Goal: Information Seeking & Learning: Compare options

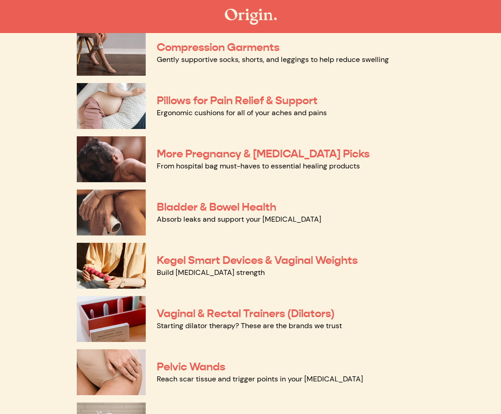
scroll to position [159, 0]
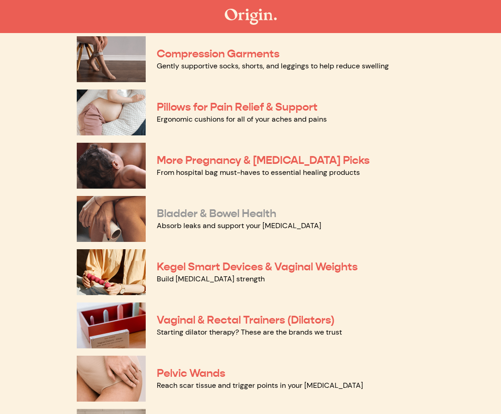
click at [188, 212] on link "Bladder & Bowel Health" at bounding box center [216, 214] width 119 height 14
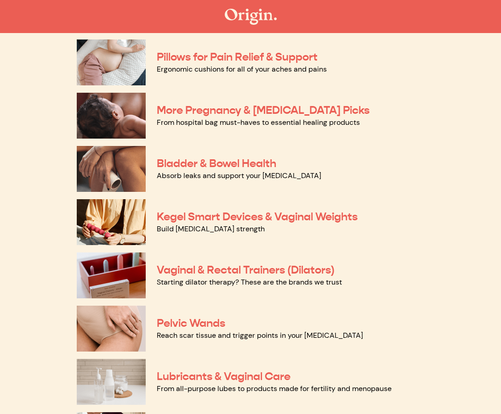
scroll to position [236, 0]
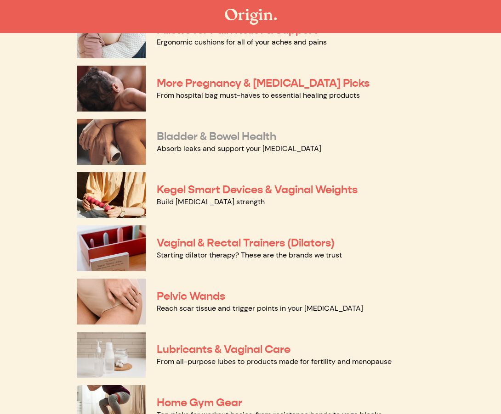
click at [171, 137] on link "Bladder & Bowel Health" at bounding box center [216, 137] width 119 height 14
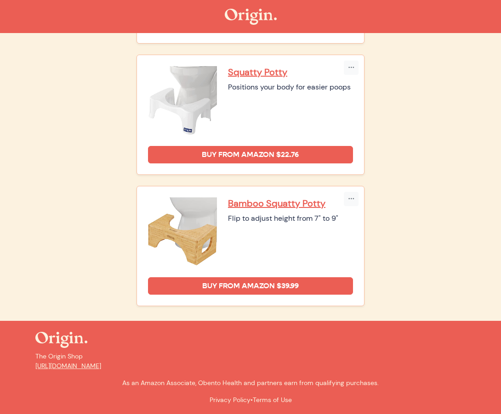
scroll to position [624, 0]
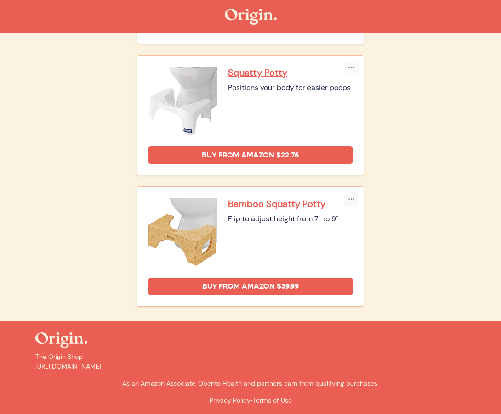
click at [243, 203] on p "Bamboo Squatty Potty" at bounding box center [290, 204] width 125 height 12
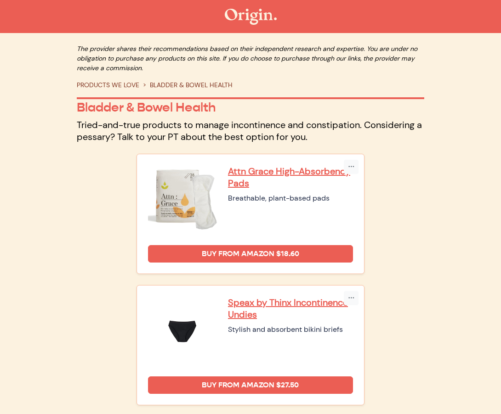
scroll to position [0, 0]
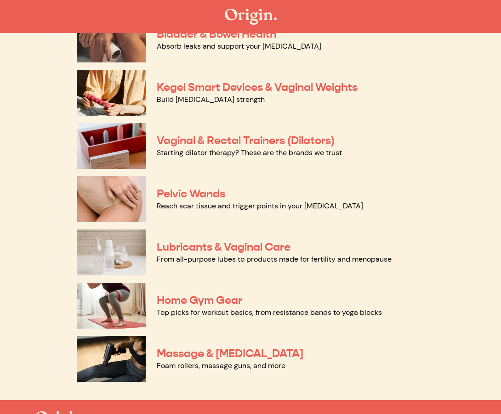
scroll to position [339, 0]
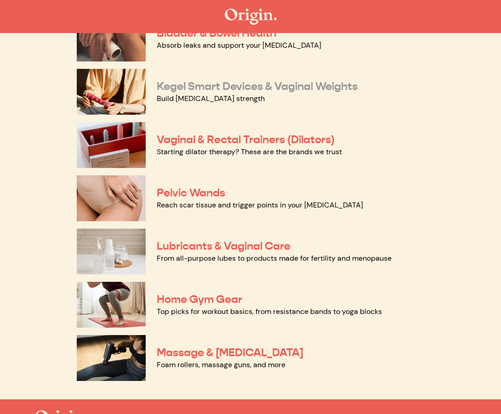
click at [198, 86] on link "Kegel Smart Devices & Vaginal Weights" at bounding box center [257, 86] width 201 height 14
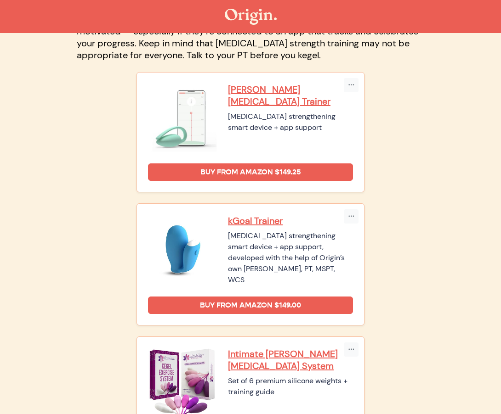
scroll to position [99, 0]
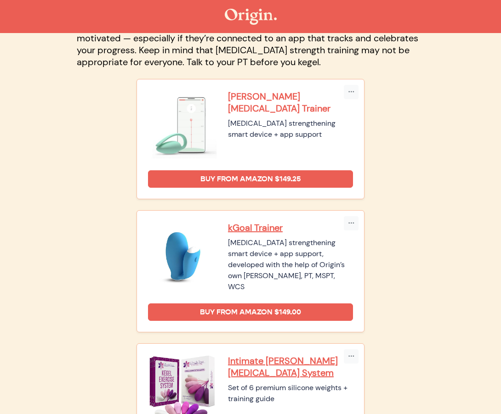
click at [253, 96] on p "[PERSON_NAME][MEDICAL_DATA] Trainer" at bounding box center [290, 103] width 125 height 24
click at [108, 227] on div "Copy Link Embed [PERSON_NAME][MEDICAL_DATA] Trainer [MEDICAL_DATA] strengthenin…" at bounding box center [250, 265] width 358 height 403
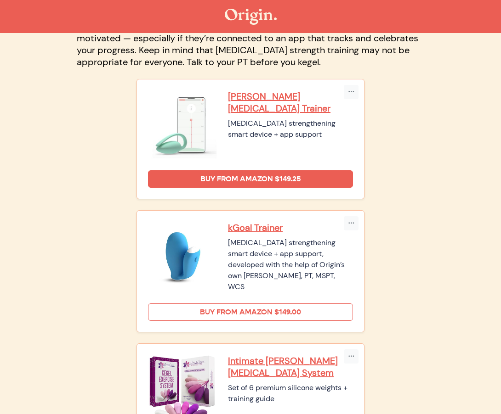
click at [245, 310] on link "Buy from Amazon $149.00" at bounding box center [250, 312] width 205 height 17
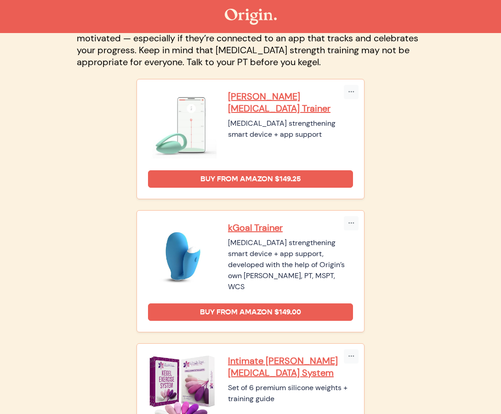
click at [402, 214] on div "Copy Link Embed [PERSON_NAME][MEDICAL_DATA] Trainer [MEDICAL_DATA] strengthenin…" at bounding box center [250, 265] width 358 height 403
drag, startPoint x: 226, startPoint y: 227, endPoint x: 288, endPoint y: 228, distance: 62.5
click at [288, 228] on div "kGoal Trainer [MEDICAL_DATA] strengthening smart device + app support, develope…" at bounding box center [250, 257] width 205 height 71
copy p "kGoal Trainer"
drag, startPoint x: 307, startPoint y: 275, endPoint x: 225, endPoint y: 243, distance: 88.1
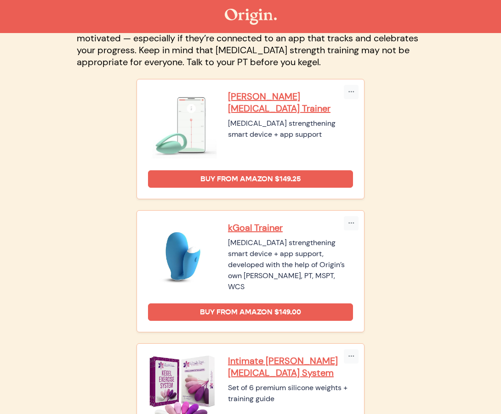
click at [225, 243] on div "kGoal Trainer [MEDICAL_DATA] strengthening smart device + app support, develope…" at bounding box center [250, 257] width 205 height 71
copy div "[MEDICAL_DATA] strengthening smart device + app support, developed with the hel…"
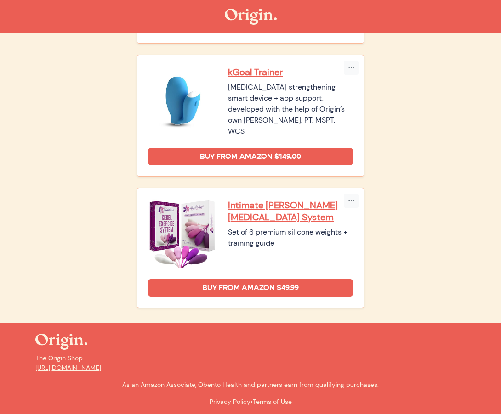
scroll to position [254, 0]
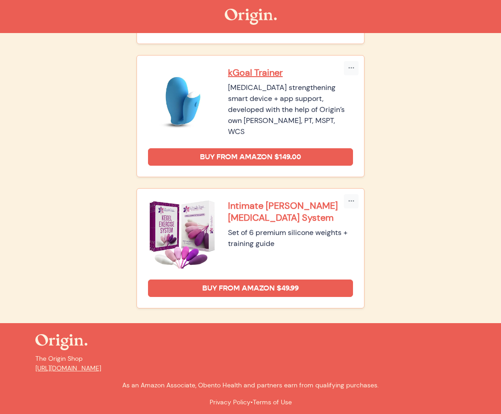
click at [245, 204] on p "Intimate [PERSON_NAME][MEDICAL_DATA] System" at bounding box center [290, 212] width 125 height 24
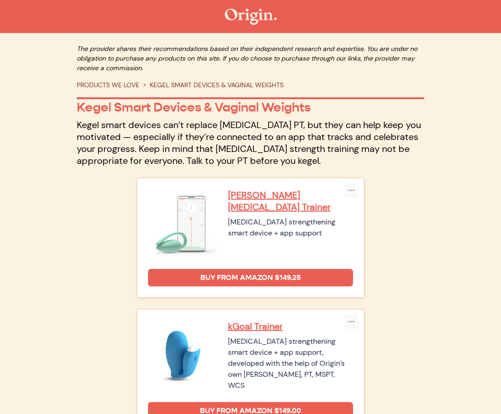
scroll to position [0, 0]
click at [235, 326] on p "kGoal Trainer" at bounding box center [290, 327] width 125 height 12
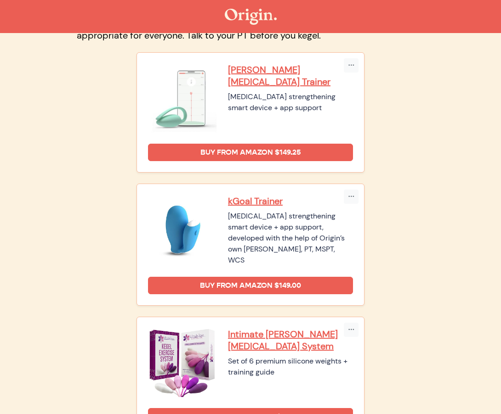
scroll to position [126, 0]
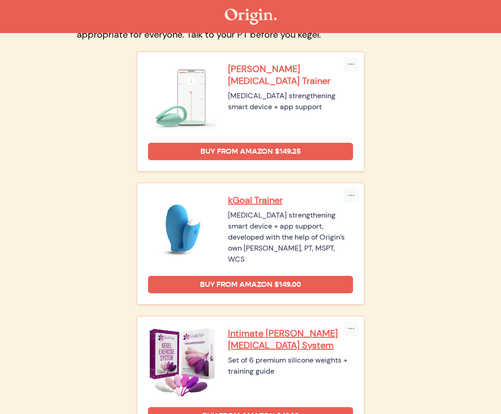
click at [250, 69] on p "[PERSON_NAME][MEDICAL_DATA] Trainer" at bounding box center [290, 75] width 125 height 24
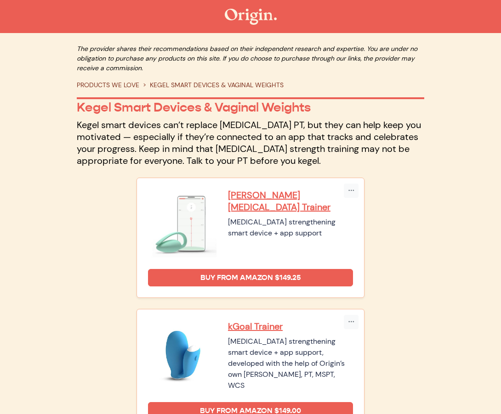
scroll to position [0, 0]
click at [247, 14] on img at bounding box center [251, 17] width 52 height 16
